Goal: Contribute content: Contribute content

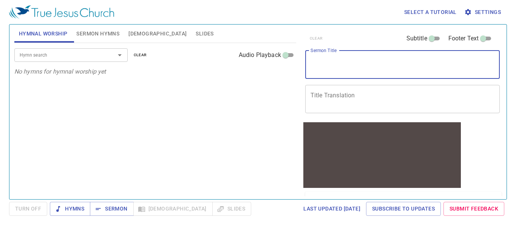
click at [337, 63] on textarea "Sermon Title" at bounding box center [403, 64] width 184 height 14
click at [111, 55] on div at bounding box center [115, 55] width 20 height 11
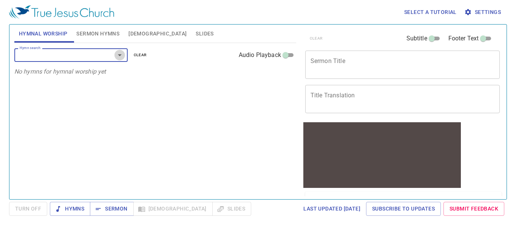
click at [122, 54] on icon "Open" at bounding box center [119, 55] width 9 height 9
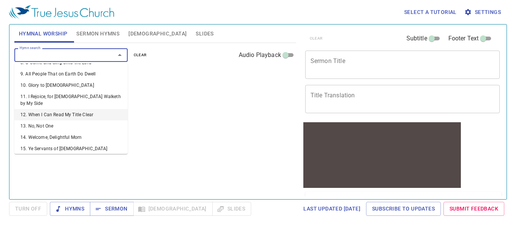
scroll to position [113, 0]
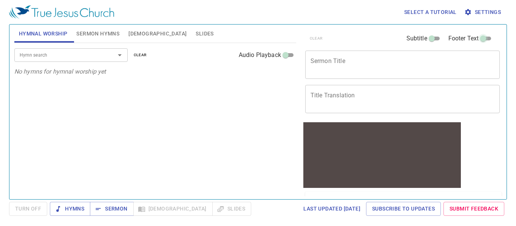
click at [482, 39] on input "Footer Text" at bounding box center [483, 40] width 27 height 9
checkbox input "true"
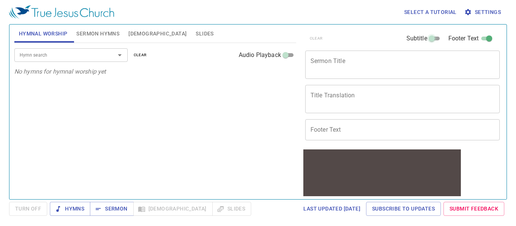
click at [425, 39] on input "Subtitle" at bounding box center [431, 40] width 27 height 9
checkbox input "true"
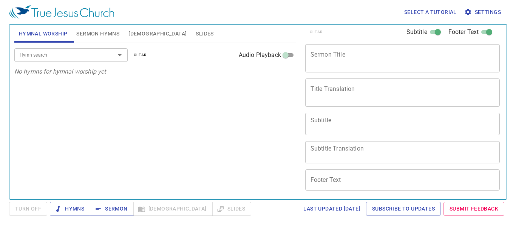
scroll to position [0, 0]
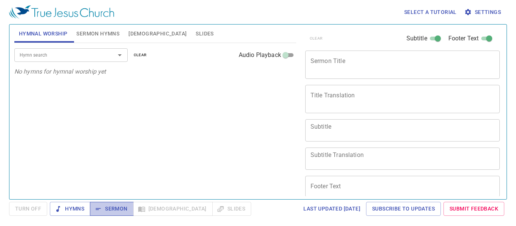
click at [121, 207] on span "Sermon" at bounding box center [111, 208] width 31 height 9
click at [68, 59] on input "Hymn search" at bounding box center [60, 55] width 87 height 9
click at [122, 209] on span "Sermon" at bounding box center [111, 208] width 31 height 9
click at [121, 207] on span "Sermon" at bounding box center [111, 208] width 31 height 9
click at [52, 152] on div "Hymn search Hymn search clear Audio Playback No hymns for hymnal worship yet" at bounding box center [155, 118] width 282 height 150
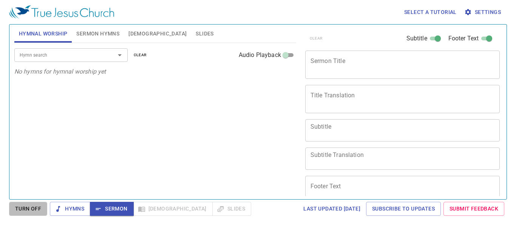
click at [34, 204] on span "Turn Off" at bounding box center [28, 208] width 26 height 9
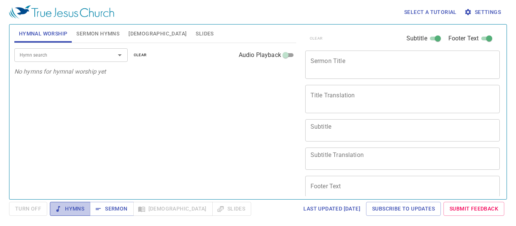
click at [64, 208] on span "Hymns" at bounding box center [70, 208] width 28 height 9
click at [96, 213] on span "Sermon" at bounding box center [111, 208] width 31 height 9
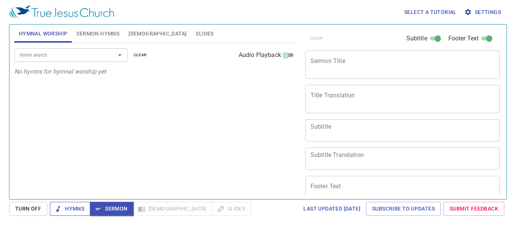
click at [70, 210] on span "Hymns" at bounding box center [70, 208] width 28 height 9
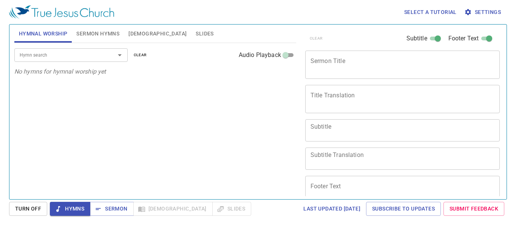
click at [58, 71] on icon "No hymns for hymnal worship yet" at bounding box center [60, 71] width 92 height 7
click at [58, 73] on icon "No hymns for hymnal worship yet" at bounding box center [60, 71] width 92 height 7
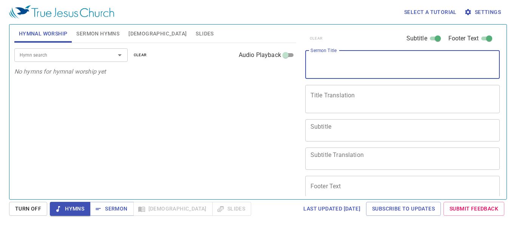
click at [346, 59] on textarea "Sermon Title" at bounding box center [403, 64] width 184 height 14
type textarea "Nuh Membina Bathera"
click at [53, 207] on button "Hymns" at bounding box center [70, 209] width 40 height 14
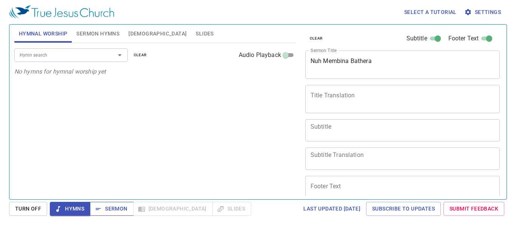
click at [119, 207] on span "Sermon" at bounding box center [111, 208] width 31 height 9
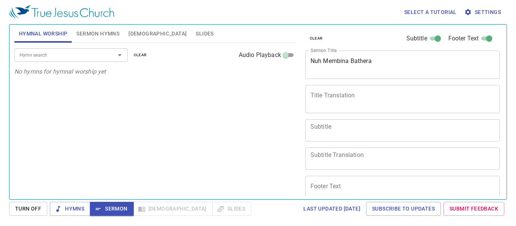
click at [446, 74] on div "Nuh Membina Bathera x Sermon Title" at bounding box center [402, 65] width 195 height 28
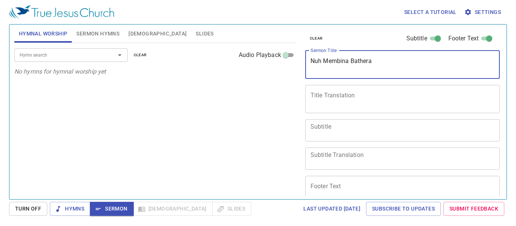
click at [335, 96] on textarea "Title Translation" at bounding box center [403, 99] width 184 height 14
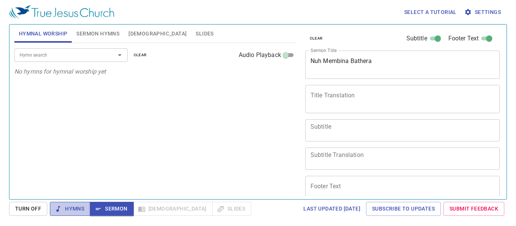
click at [78, 209] on span "Hymns" at bounding box center [70, 208] width 28 height 9
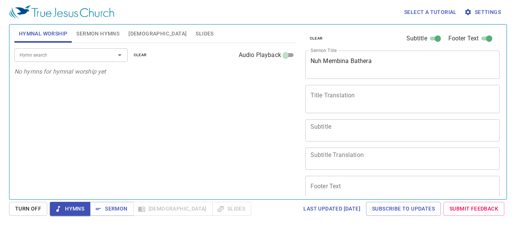
click at [43, 127] on div "Hymn search Hymn search clear Audio Playback No hymns for hymnal worship yet" at bounding box center [155, 118] width 282 height 150
click at [425, 63] on textarea "Nuh Membina Bathera" at bounding box center [403, 64] width 184 height 14
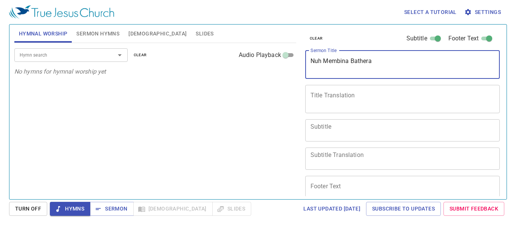
click at [111, 57] on div at bounding box center [115, 55] width 20 height 11
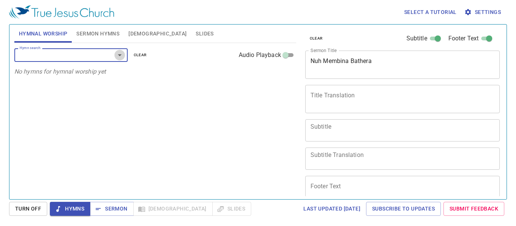
click at [117, 53] on icon "Open" at bounding box center [119, 55] width 9 height 9
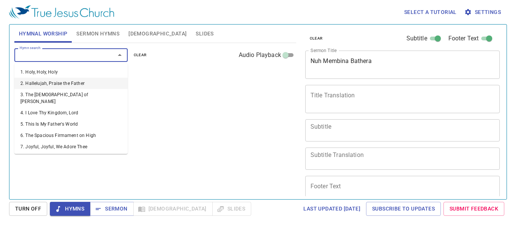
click at [79, 82] on li "2. Hallelujah, Praise the Father" at bounding box center [70, 83] width 113 height 11
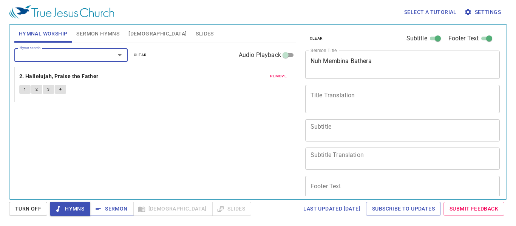
click at [25, 89] on span "1" at bounding box center [25, 89] width 2 height 7
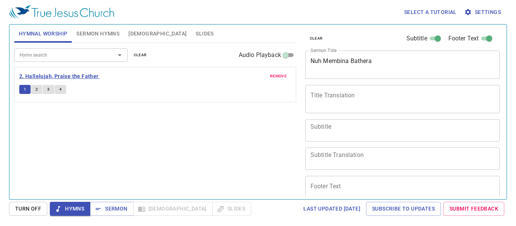
click at [77, 77] on b "2. Hallelujah, Praise the Father" at bounding box center [58, 76] width 79 height 9
click at [115, 212] on span "Sermon" at bounding box center [111, 208] width 31 height 9
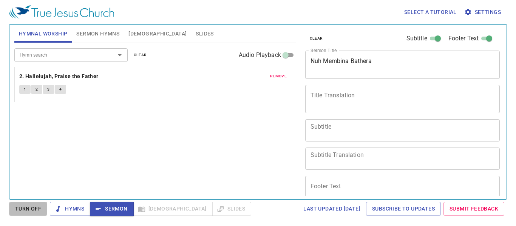
click at [22, 209] on span "Turn Off" at bounding box center [28, 208] width 26 height 9
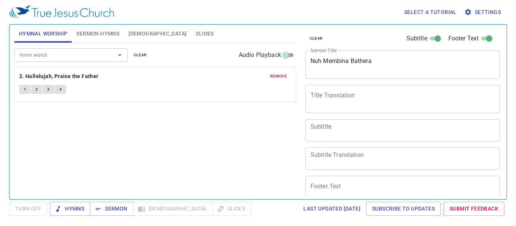
click at [290, 57] on input "Audio Playback" at bounding box center [285, 56] width 27 height 9
checkbox input "true"
select select "1"
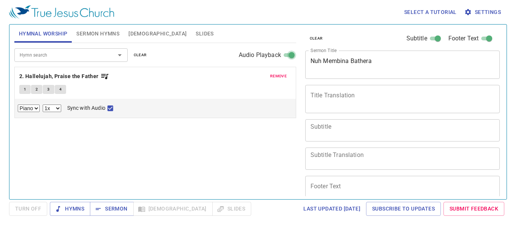
click at [284, 54] on input "Audio Playback" at bounding box center [291, 56] width 27 height 9
checkbox input "false"
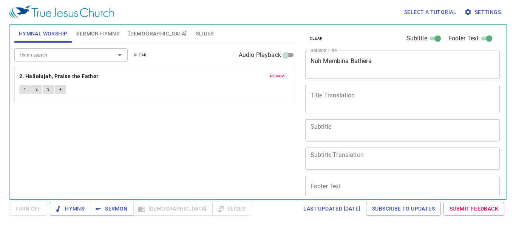
click at [196, 31] on span "Slides" at bounding box center [205, 33] width 18 height 9
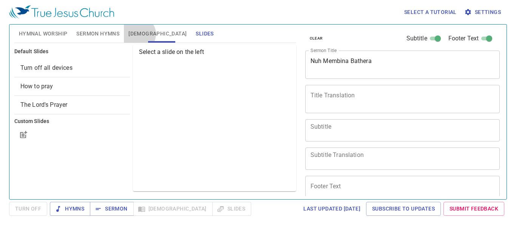
click at [139, 34] on span "Bible" at bounding box center [157, 33] width 58 height 9
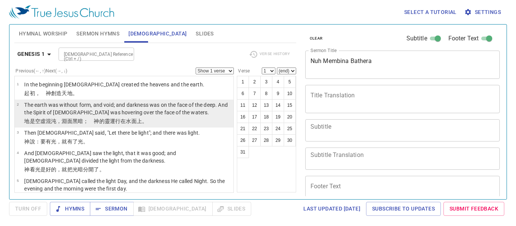
click at [92, 117] on td "The earth was without form, and void; and darkness was on the face of the deep.…" at bounding box center [127, 109] width 207 height 16
select select "2"
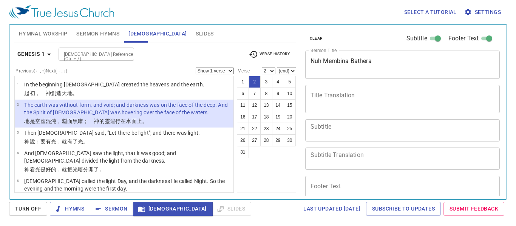
drag, startPoint x: 79, startPoint y: 33, endPoint x: 87, endPoint y: 30, distance: 9.3
click at [79, 33] on span "Sermon Hymns" at bounding box center [97, 33] width 43 height 9
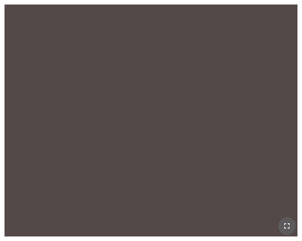
click at [286, 228] on icon "button" at bounding box center [287, 226] width 9 height 9
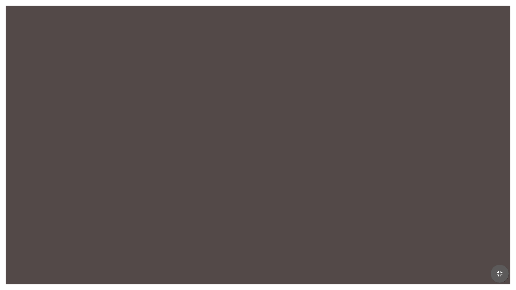
click at [302, 241] on icon "button" at bounding box center [499, 273] width 9 height 9
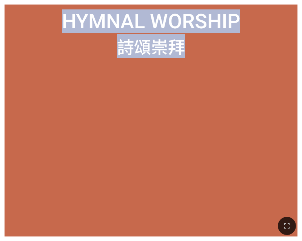
drag, startPoint x: 107, startPoint y: 6, endPoint x: 103, endPoint y: 77, distance: 71.5
click at [103, 77] on div "Hymnal Worship Hymnal Worship 詩頌崇拜 詩頌崇拜" at bounding box center [151, 121] width 293 height 232
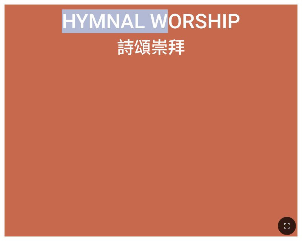
drag, startPoint x: 127, startPoint y: 2, endPoint x: 167, endPoint y: 28, distance: 48.0
click at [167, 28] on div "Hymnal Worship Hymnal Worship 詩頌崇拜 詩頌崇拜" at bounding box center [151, 120] width 302 height 241
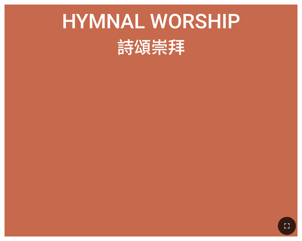
click at [192, 102] on ol at bounding box center [150, 147] width 283 height 159
click at [282, 224] on button "button" at bounding box center [287, 226] width 18 height 18
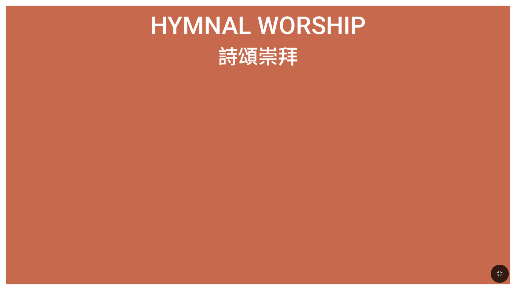
click at [302, 76] on div at bounding box center [257, 174] width 493 height 209
